Goal: Navigation & Orientation: Go to known website

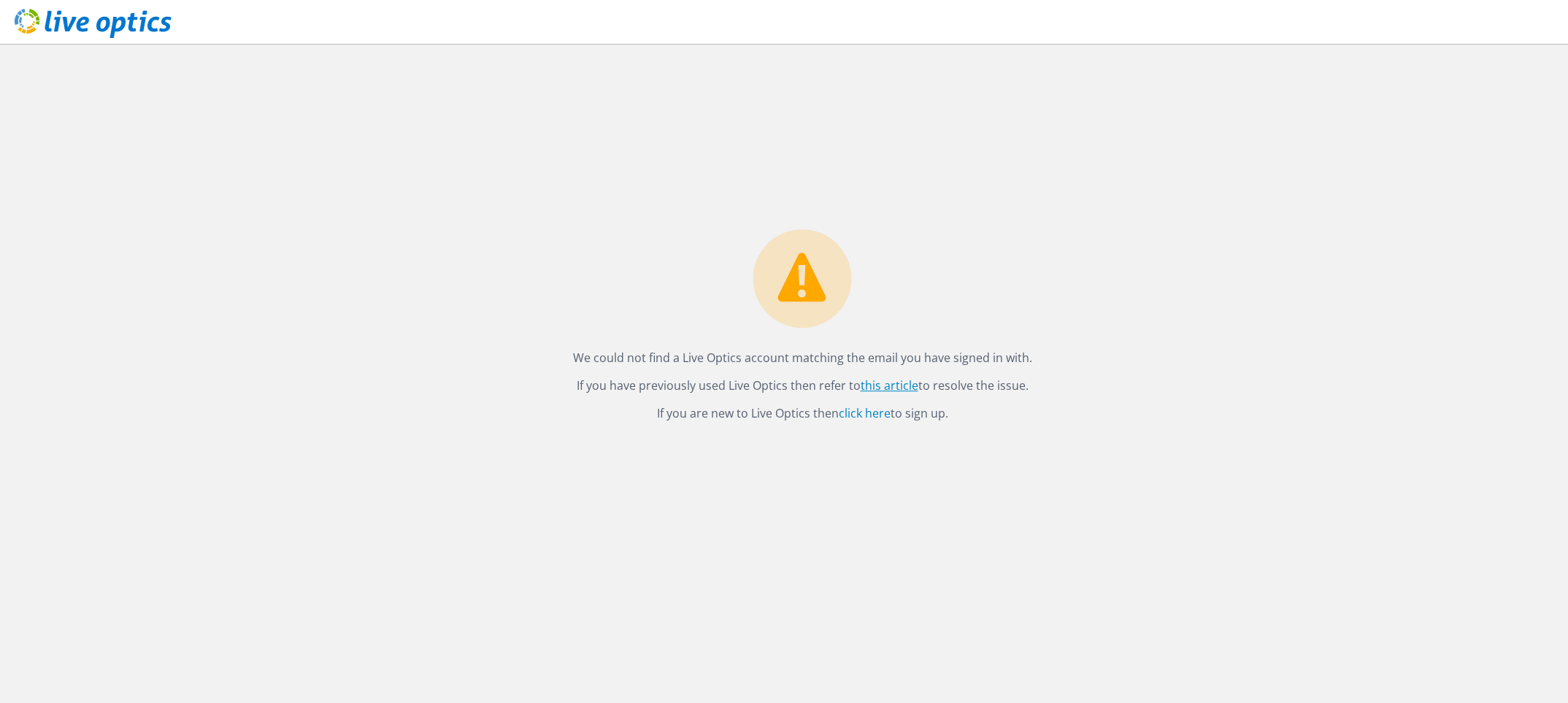
click at [879, 385] on link "this article" at bounding box center [890, 386] width 58 height 16
click at [881, 419] on link "click here" at bounding box center [865, 413] width 52 height 16
click at [114, 27] on use at bounding box center [93, 23] width 157 height 29
click at [85, 24] on use at bounding box center [93, 23] width 157 height 29
